Goal: Information Seeking & Learning: Find specific fact

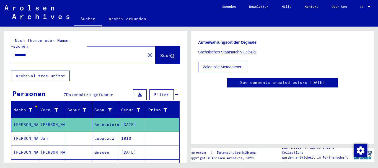
scroll to position [128, 0]
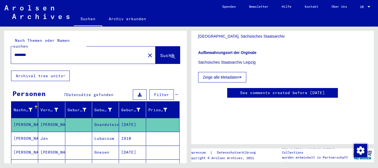
click at [259, 93] on link "See comments created before [DATE]" at bounding box center [282, 93] width 85 height 6
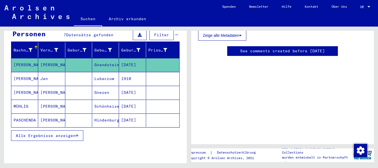
scroll to position [0, 0]
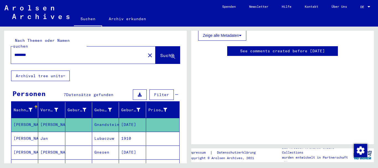
drag, startPoint x: 40, startPoint y: 51, endPoint x: -2, endPoint y: 51, distance: 41.2
click at [14, 52] on input "********" at bounding box center [78, 55] width 128 height 6
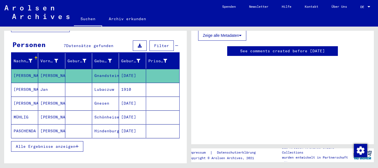
scroll to position [52, 0]
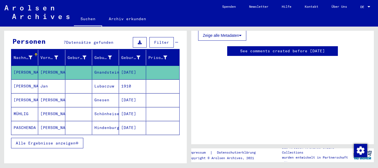
click at [63, 140] on span "Alle Ergebnisse anzeigen" at bounding box center [46, 142] width 60 height 5
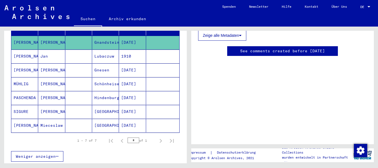
scroll to position [45, 0]
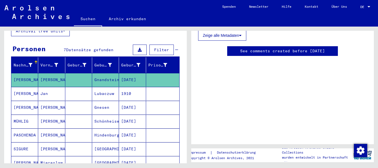
click at [21, 115] on mat-cell "MÜHLIG" at bounding box center [24, 121] width 27 height 14
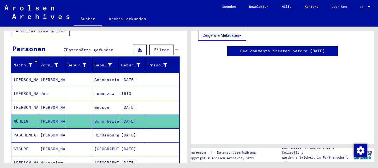
click at [21, 115] on mat-cell "MÜHLIG" at bounding box center [24, 121] width 27 height 14
click at [13, 116] on mat-cell "MÜHLIG" at bounding box center [24, 121] width 27 height 14
click at [14, 116] on mat-cell "MÜHLIG" at bounding box center [24, 121] width 27 height 14
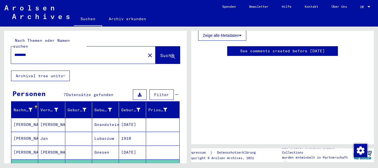
drag, startPoint x: 38, startPoint y: 49, endPoint x: -23, endPoint y: 48, distance: 61.9
click at [14, 52] on input "********" at bounding box center [78, 55] width 128 height 6
type input "**********"
click at [160, 53] on span "Suche" at bounding box center [167, 56] width 14 height 6
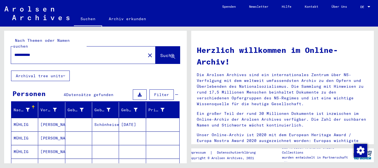
scroll to position [30, 0]
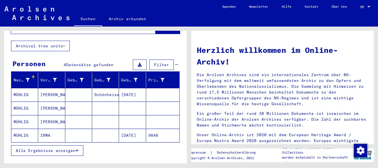
click at [16, 91] on mat-cell "MÜHLIG" at bounding box center [24, 94] width 27 height 13
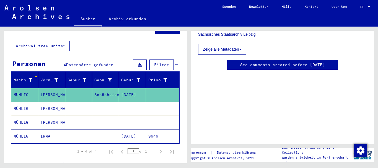
scroll to position [172, 0]
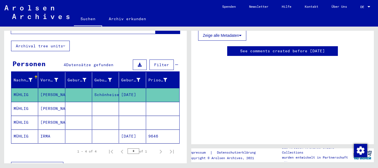
click at [20, 104] on mat-cell "MÜHLIG" at bounding box center [24, 109] width 27 height 14
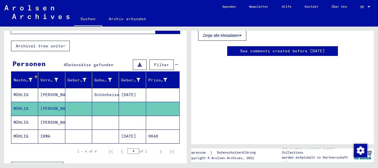
scroll to position [195, 0]
click at [24, 116] on mat-cell "MÜHLIG" at bounding box center [24, 123] width 27 height 14
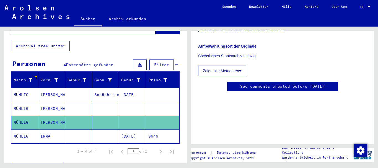
scroll to position [194, 0]
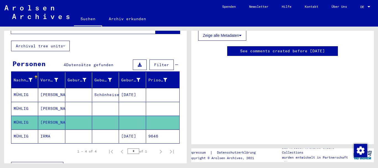
click at [25, 131] on mat-cell "MÜHLIG" at bounding box center [24, 136] width 27 height 14
